Goal: Complete application form

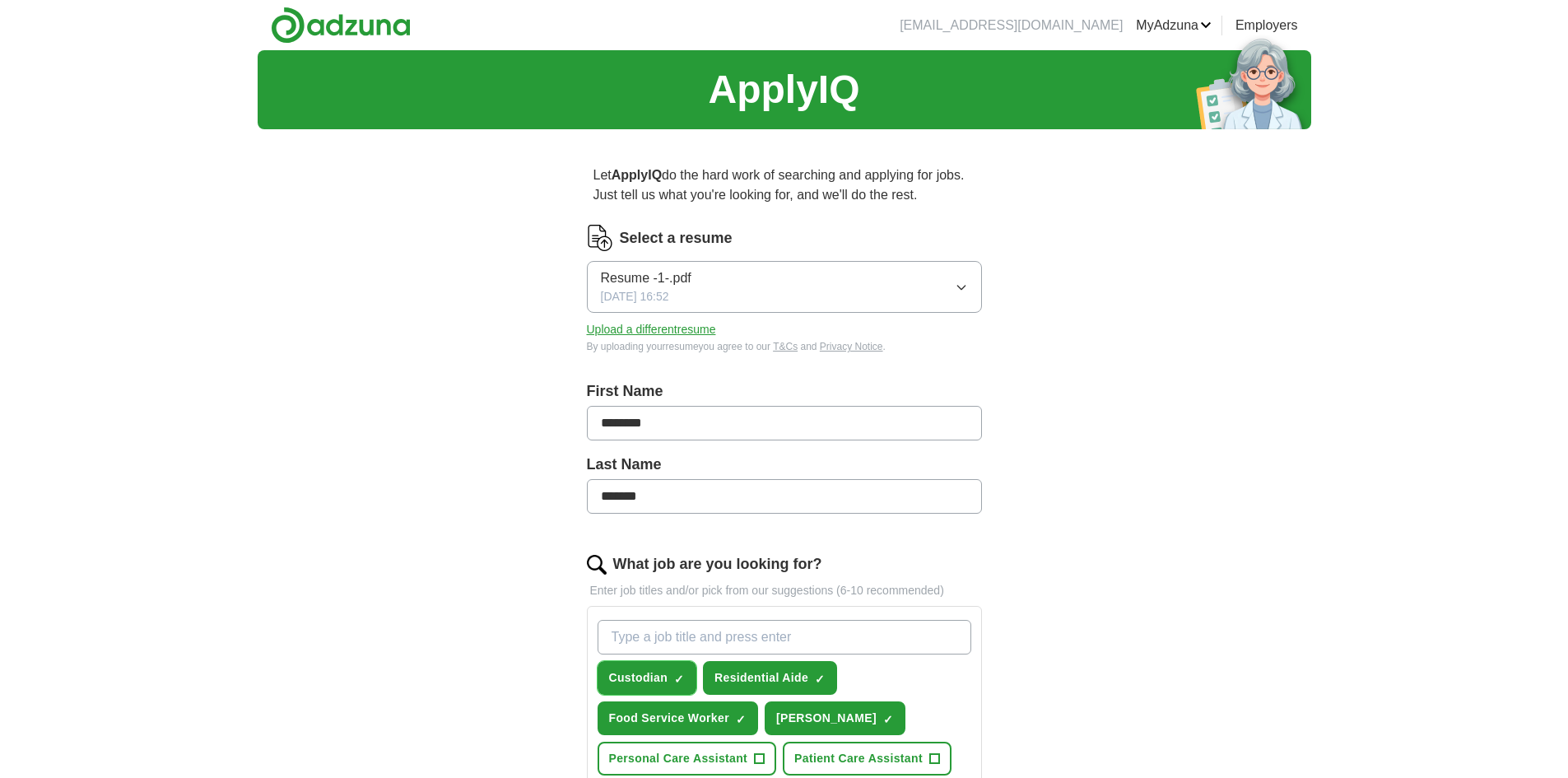
click at [665, 678] on span "Custodian" at bounding box center [638, 678] width 60 height 17
click at [691, 632] on input "What job are you looking for?" at bounding box center [785, 638] width 374 height 35
click at [645, 678] on span "Custodian" at bounding box center [638, 678] width 60 height 17
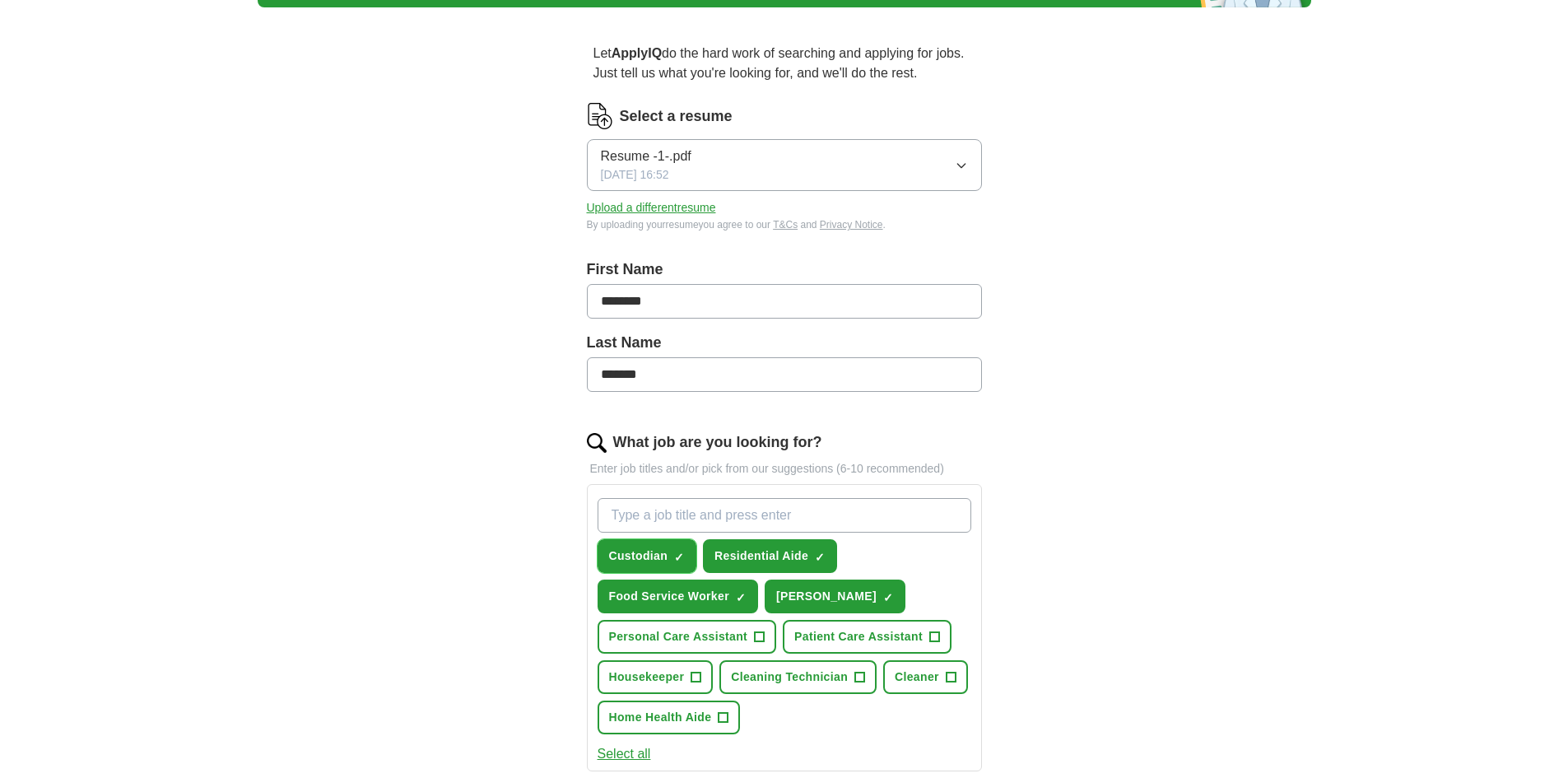
scroll to position [165, 0]
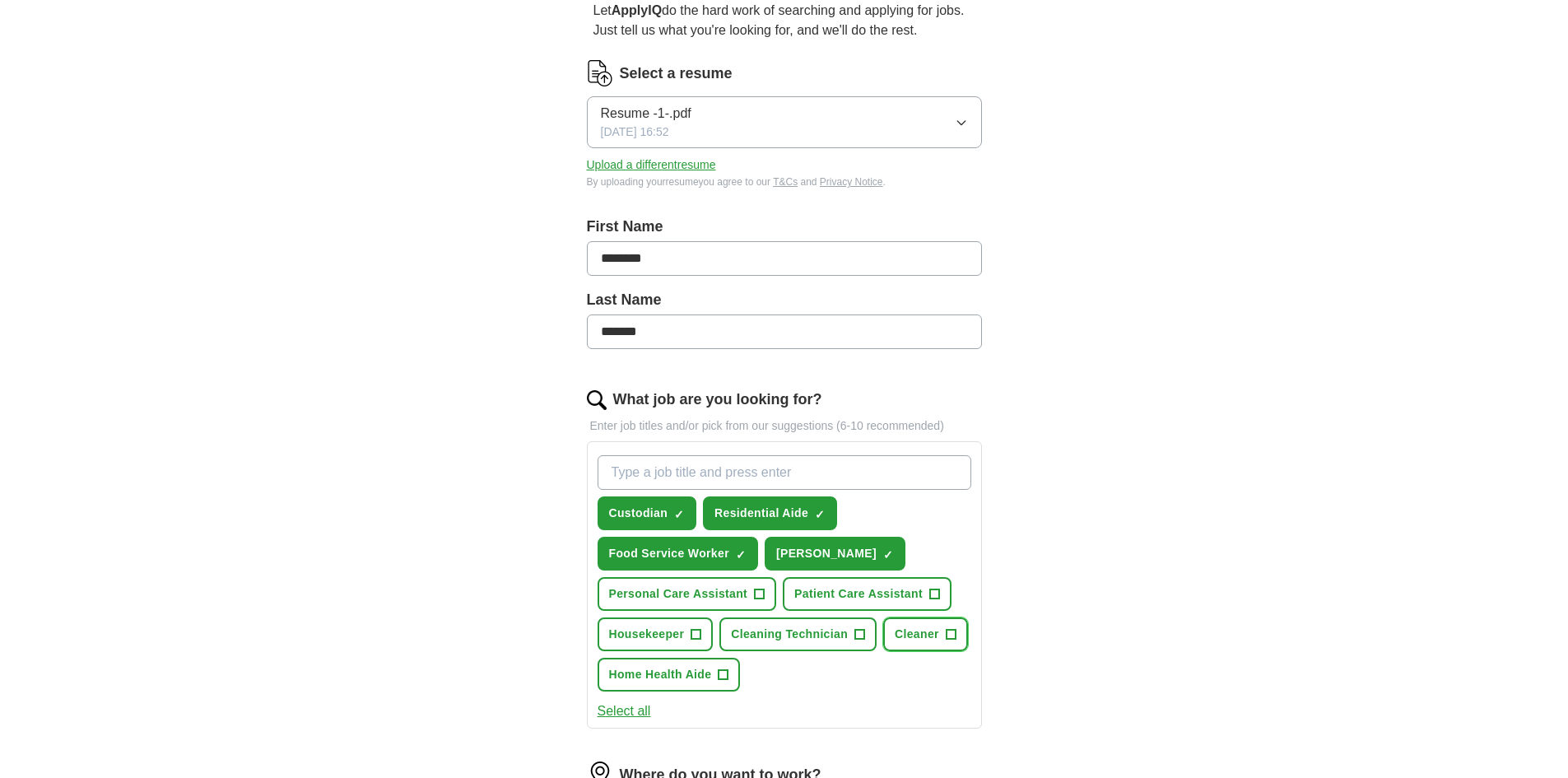
click at [943, 632] on button "Cleaner +" at bounding box center [925, 634] width 85 height 34
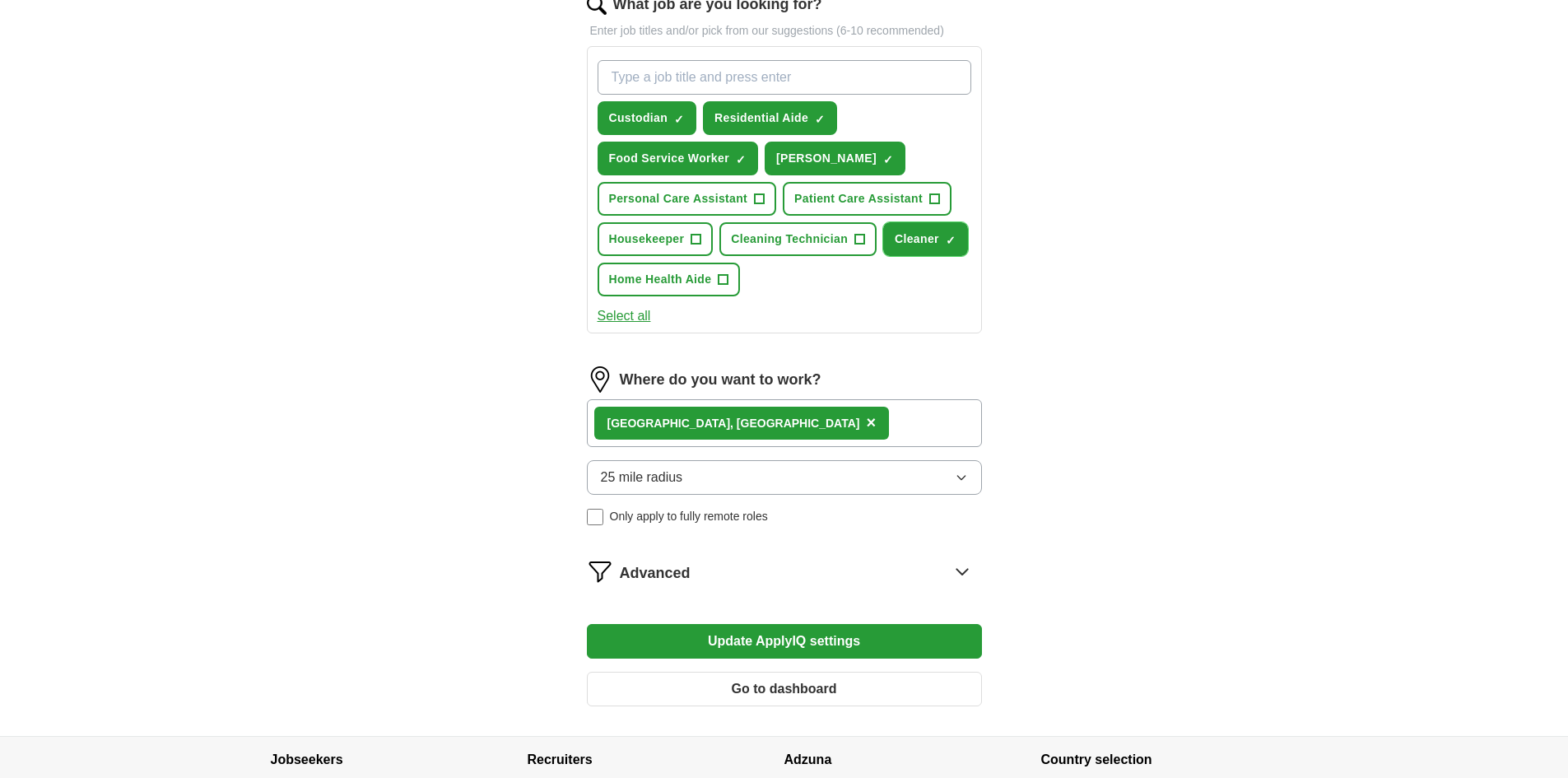
scroll to position [576, 0]
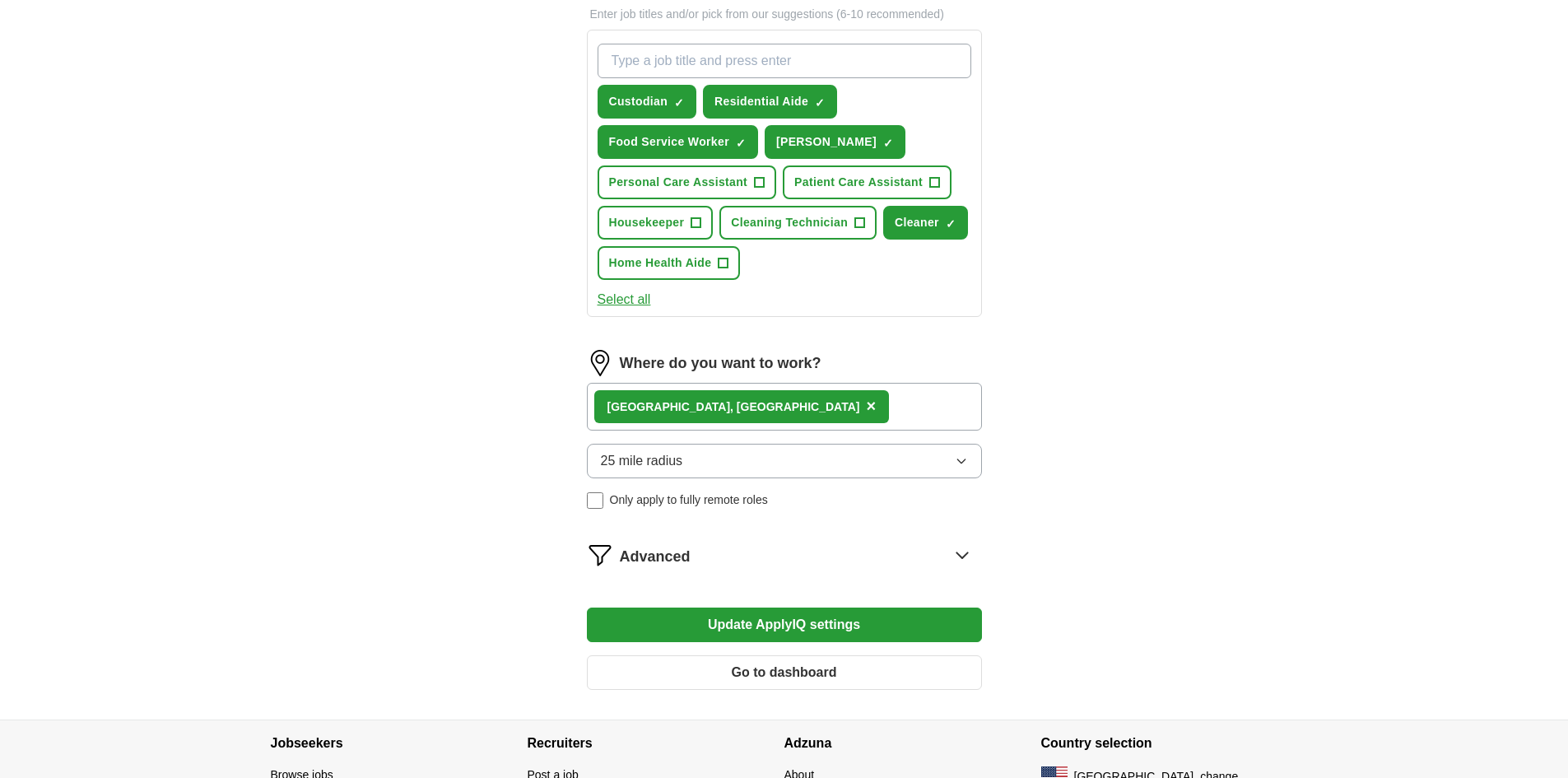
click at [953, 552] on icon at bounding box center [962, 554] width 27 height 27
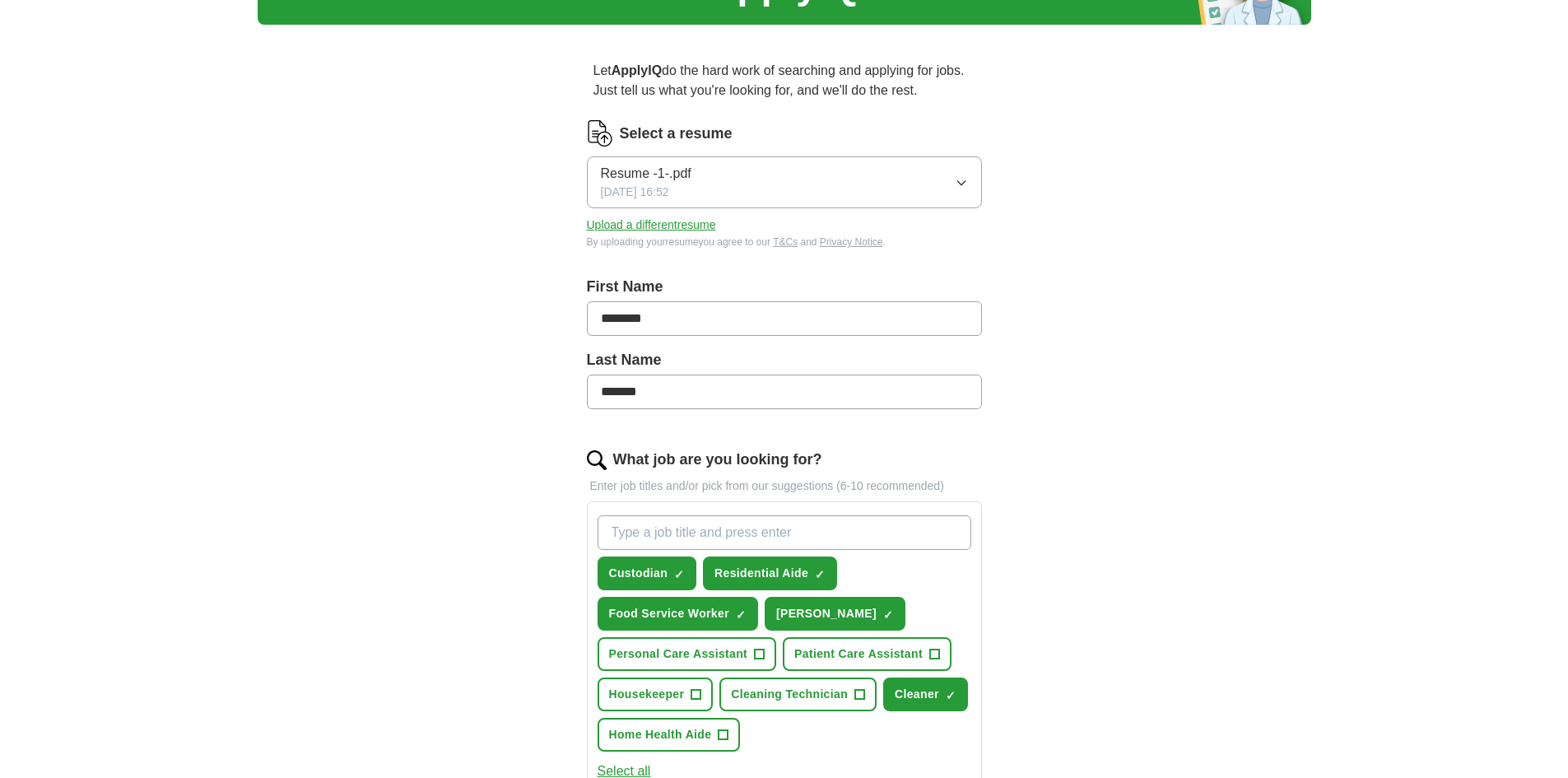
scroll to position [0, 0]
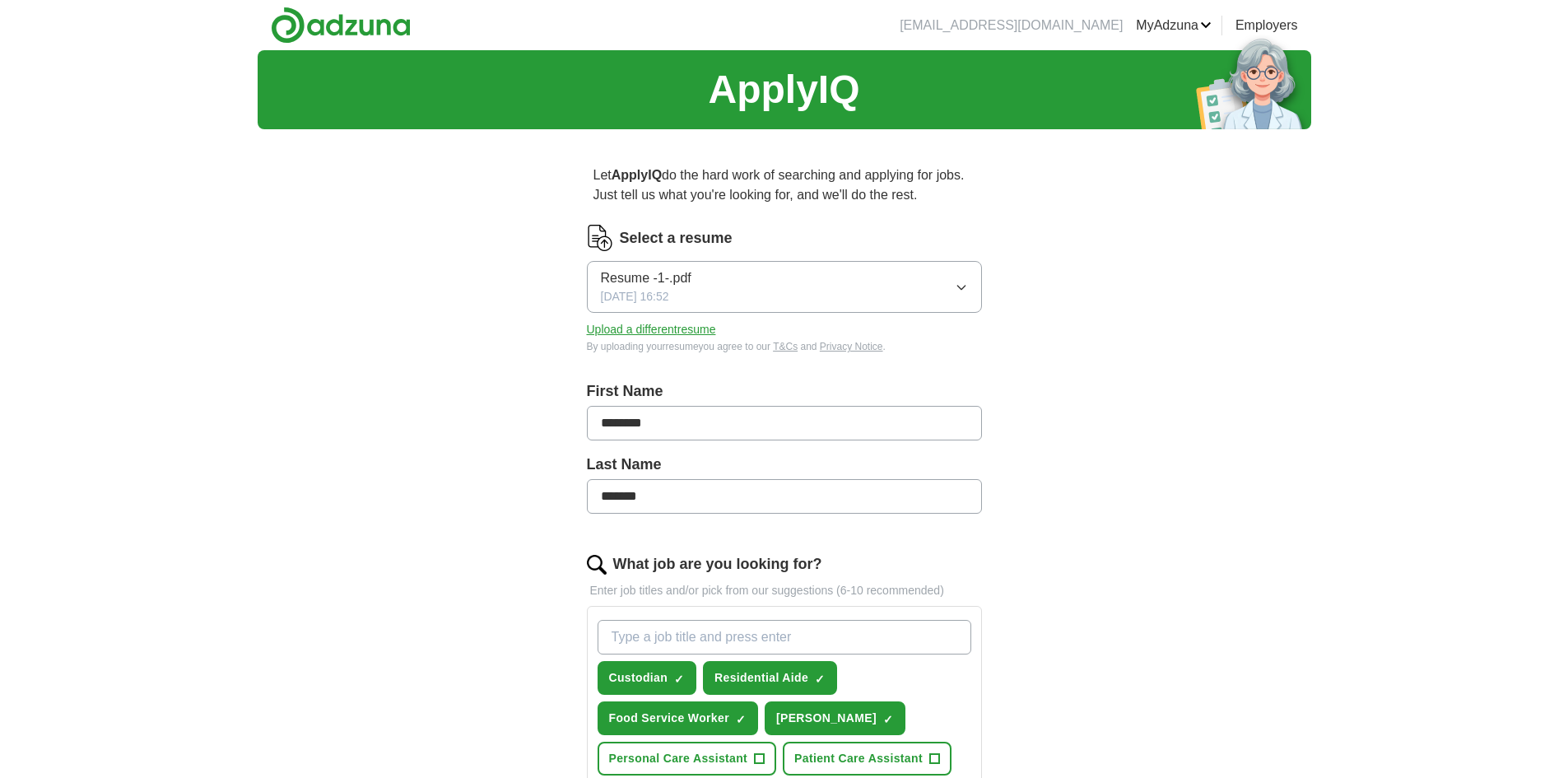
click at [633, 640] on input "What job are you looking for?" at bounding box center [785, 638] width 374 height 35
type input "O"
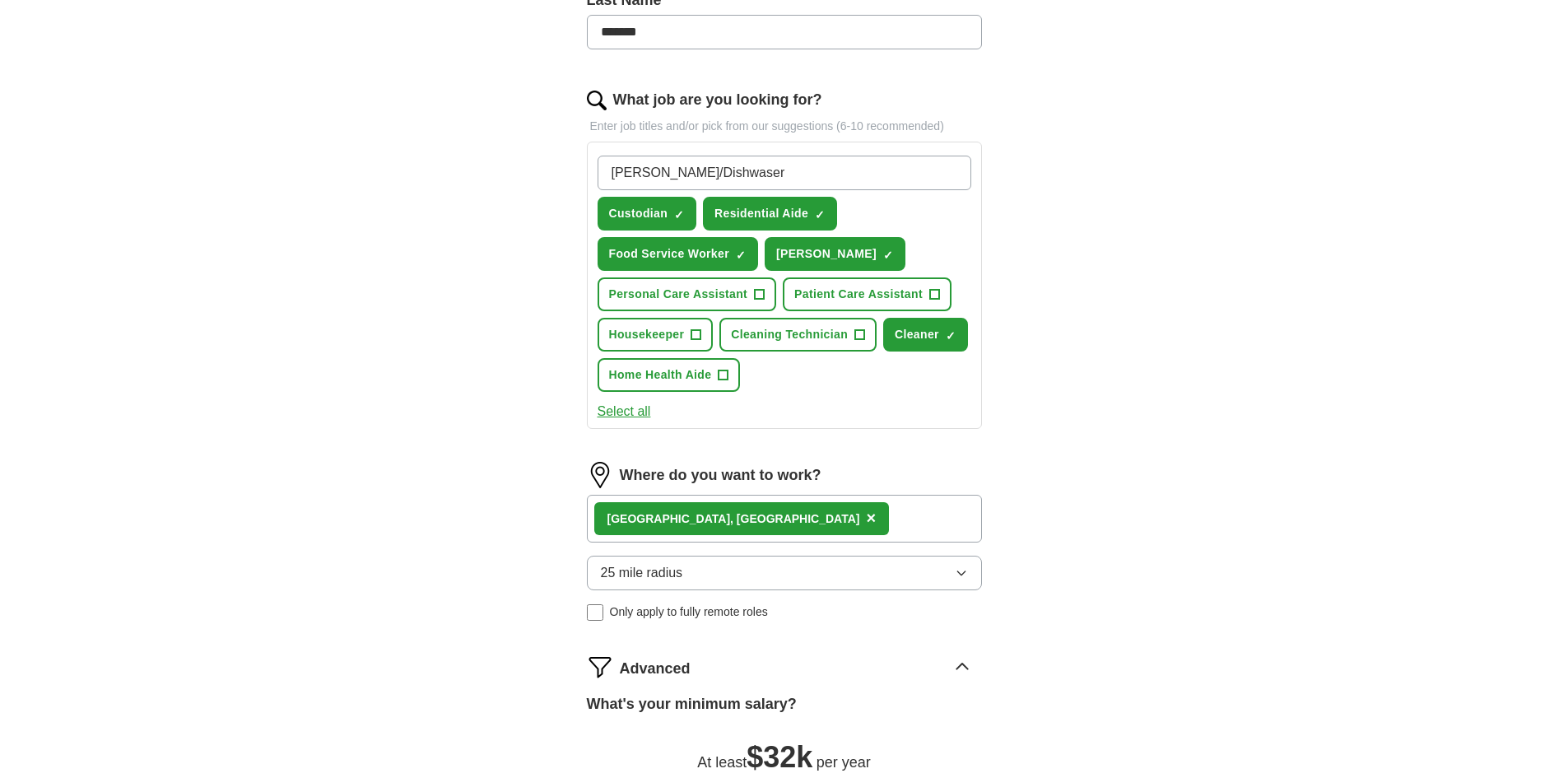
scroll to position [494, 0]
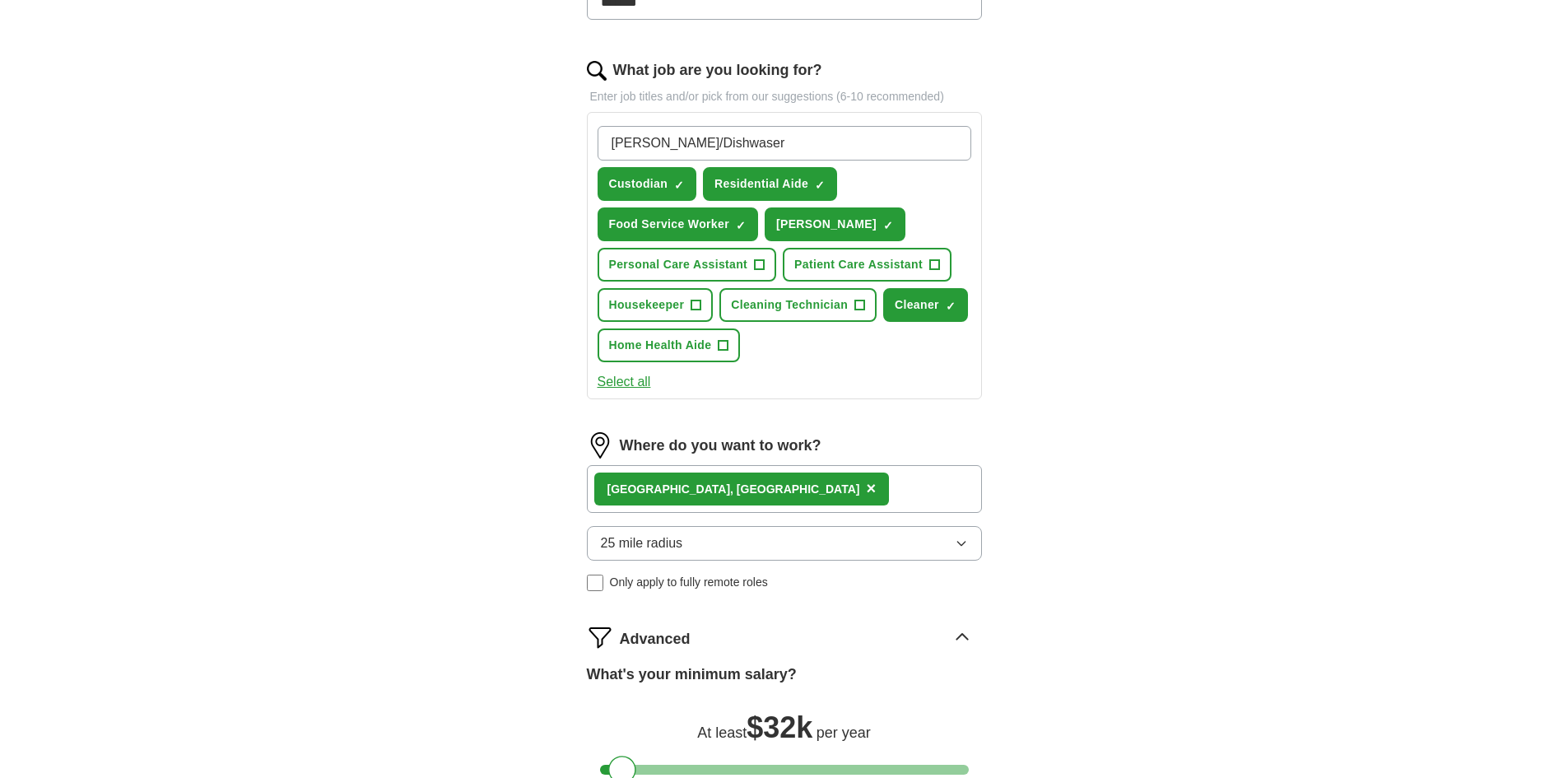
click at [717, 144] on input "[PERSON_NAME]/Dishwaser" at bounding box center [785, 144] width 374 height 35
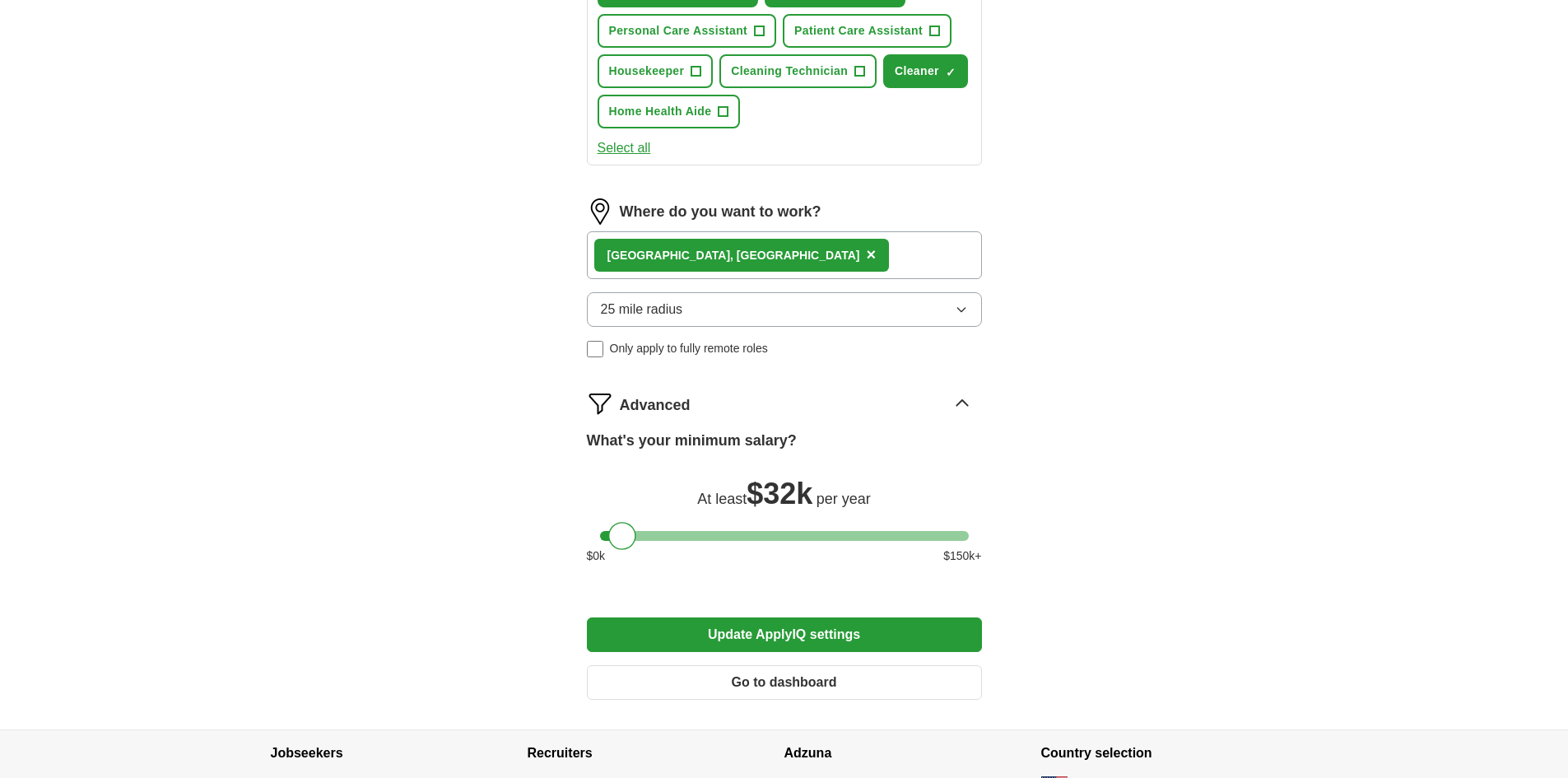
scroll to position [741, 0]
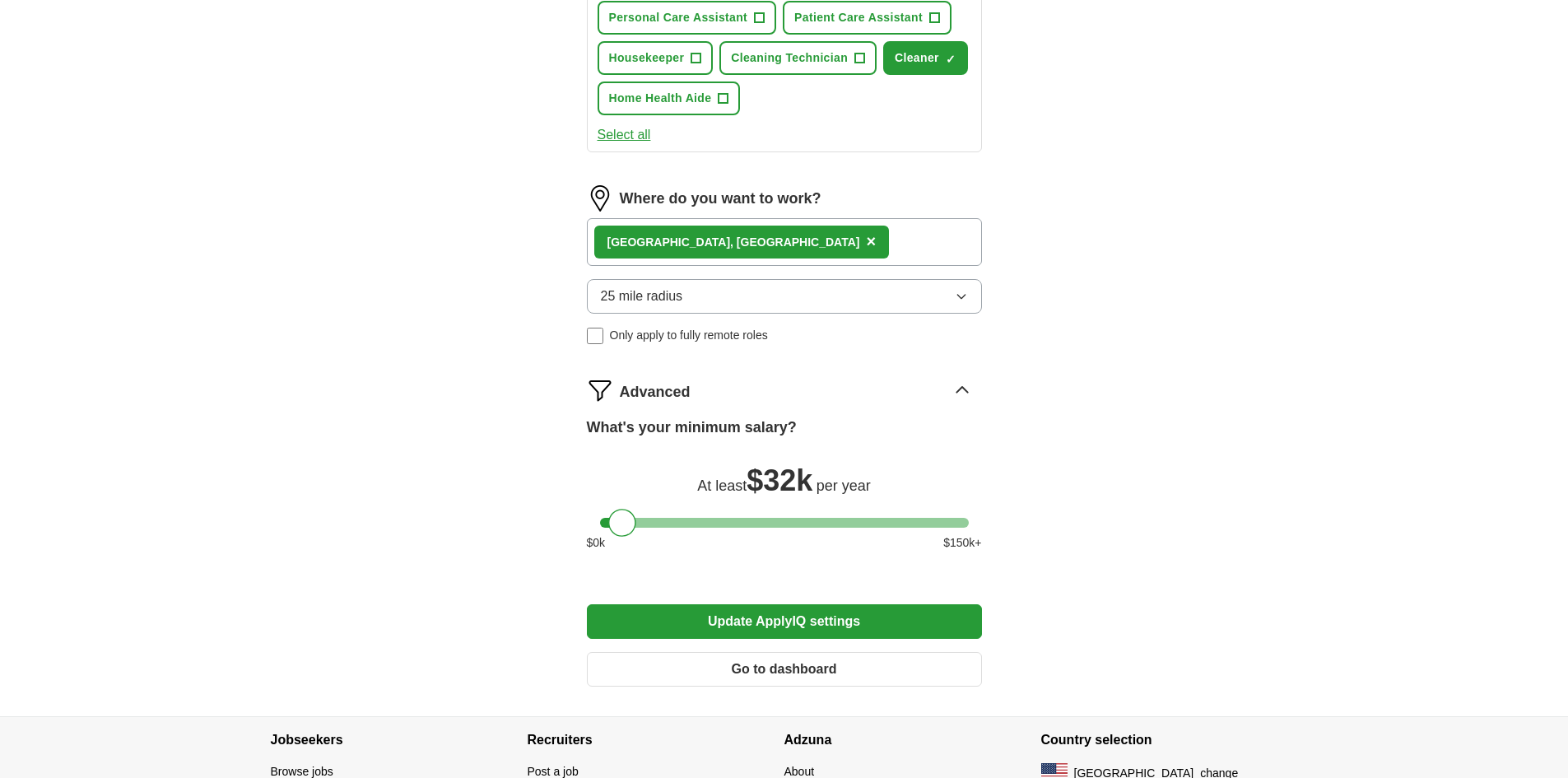
type input "[PERSON_NAME]/Dishwasher"
click at [765, 616] on button "Update ApplyIQ settings" at bounding box center [784, 622] width 395 height 35
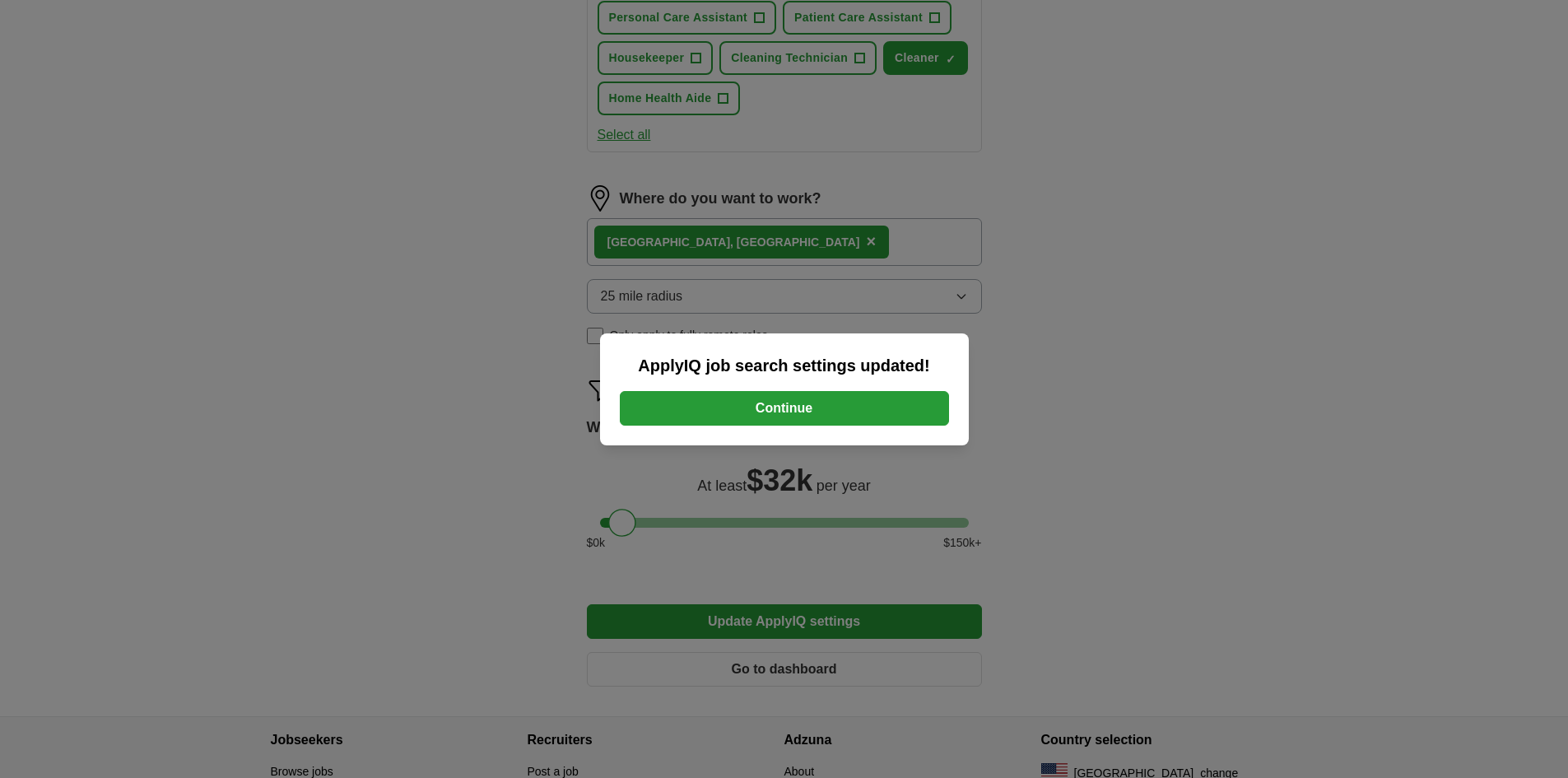
click at [793, 407] on button "Continue" at bounding box center [785, 409] width 330 height 35
